Goal: Information Seeking & Learning: Find specific page/section

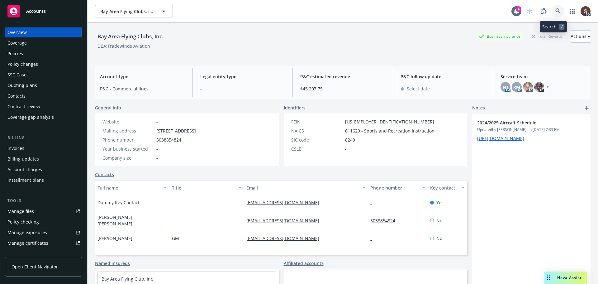
click at [553, 7] on link at bounding box center [558, 11] width 12 height 12
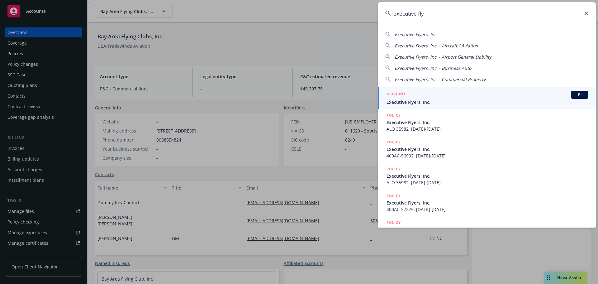
type input "executive fly"
click at [411, 96] on div "ACCOUNT BI" at bounding box center [487, 95] width 202 height 8
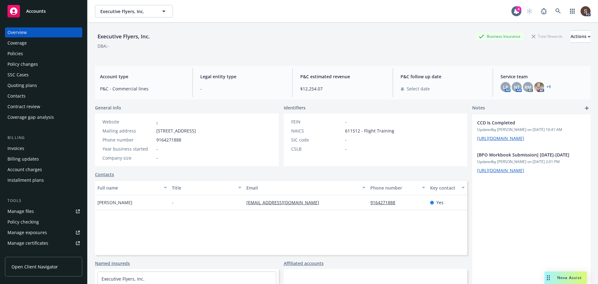
click at [16, 53] on div "Policies" at bounding box center [15, 54] width 16 height 10
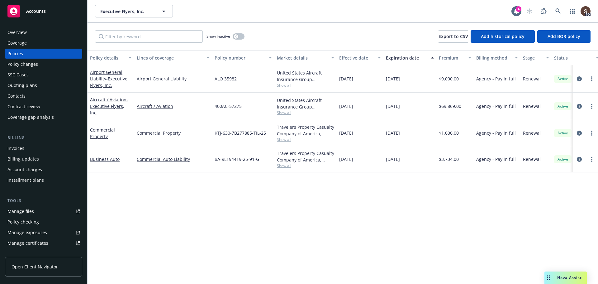
click at [461, 106] on div "$69,869.00" at bounding box center [454, 105] width 37 height 27
click at [458, 107] on span "$69,869.00" at bounding box center [450, 106] width 22 height 7
click at [247, 196] on div "Policy details Lines of coverage Policy number Market details Effective date Ex…" at bounding box center [342, 166] width 510 height 233
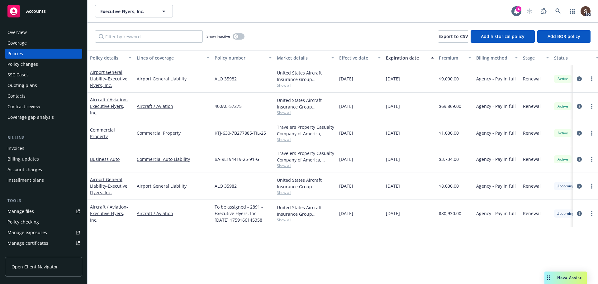
click at [27, 147] on div "Invoices" at bounding box center [43, 148] width 72 height 10
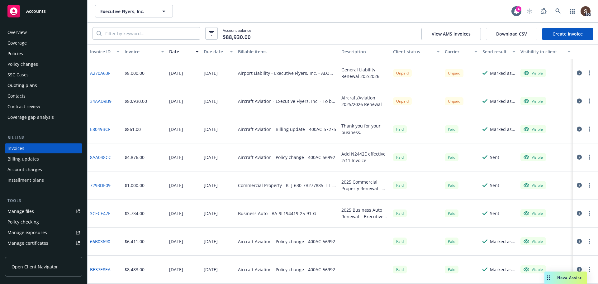
click at [103, 70] on link "A270A63F" at bounding box center [100, 73] width 20 height 7
click at [99, 99] on link "34AAD9B9" at bounding box center [100, 101] width 21 height 7
